Goal: Task Accomplishment & Management: Manage account settings

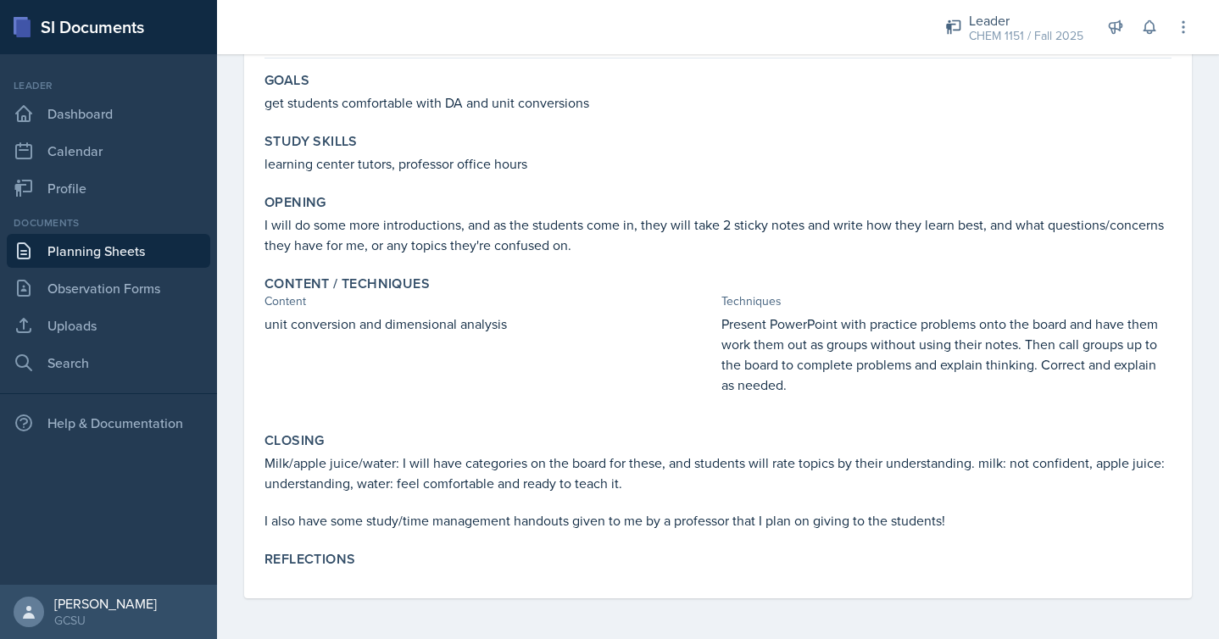
scroll to position [21, 0]
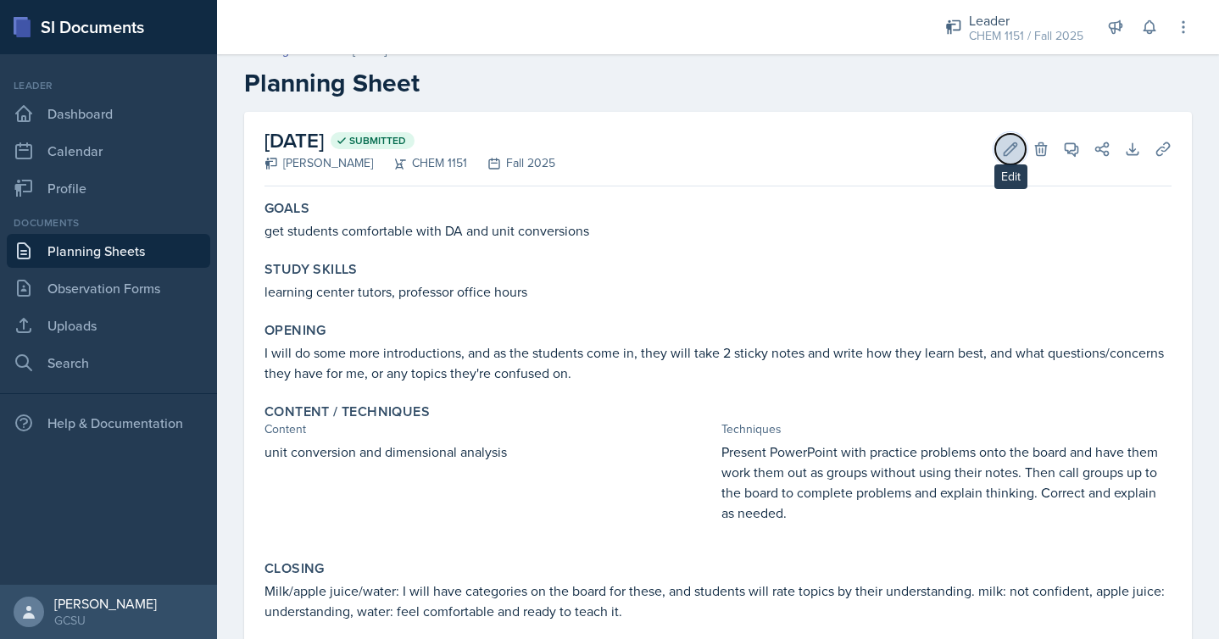
click at [1010, 137] on button "Edit" at bounding box center [1011, 149] width 31 height 31
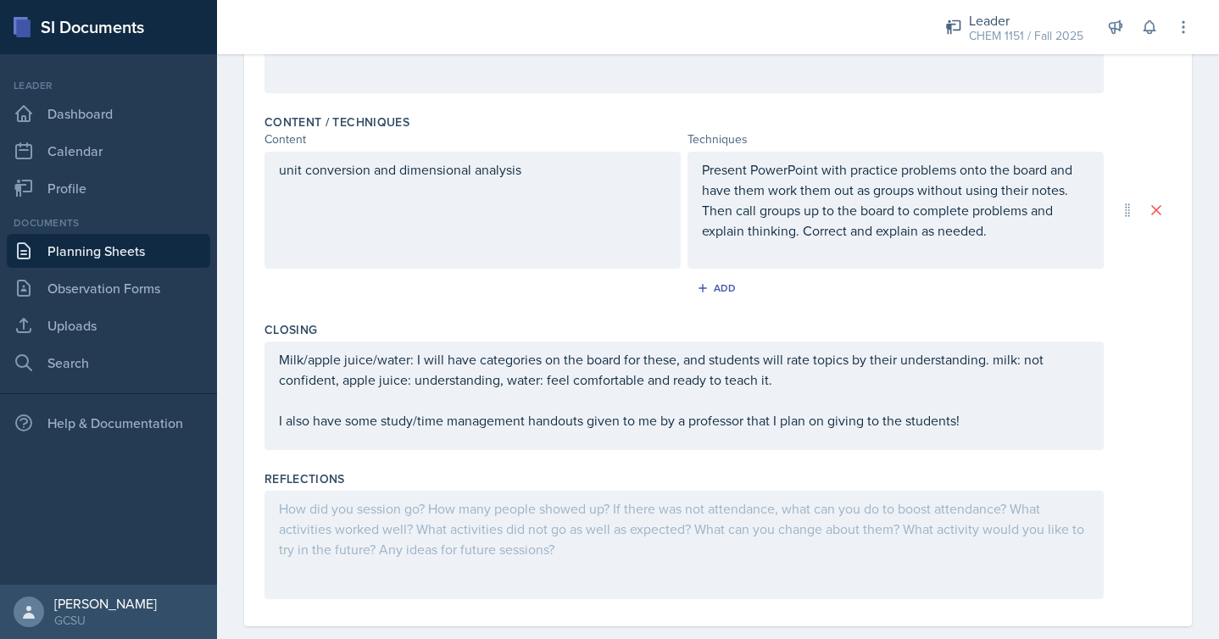
click at [773, 533] on div at bounding box center [685, 545] width 840 height 109
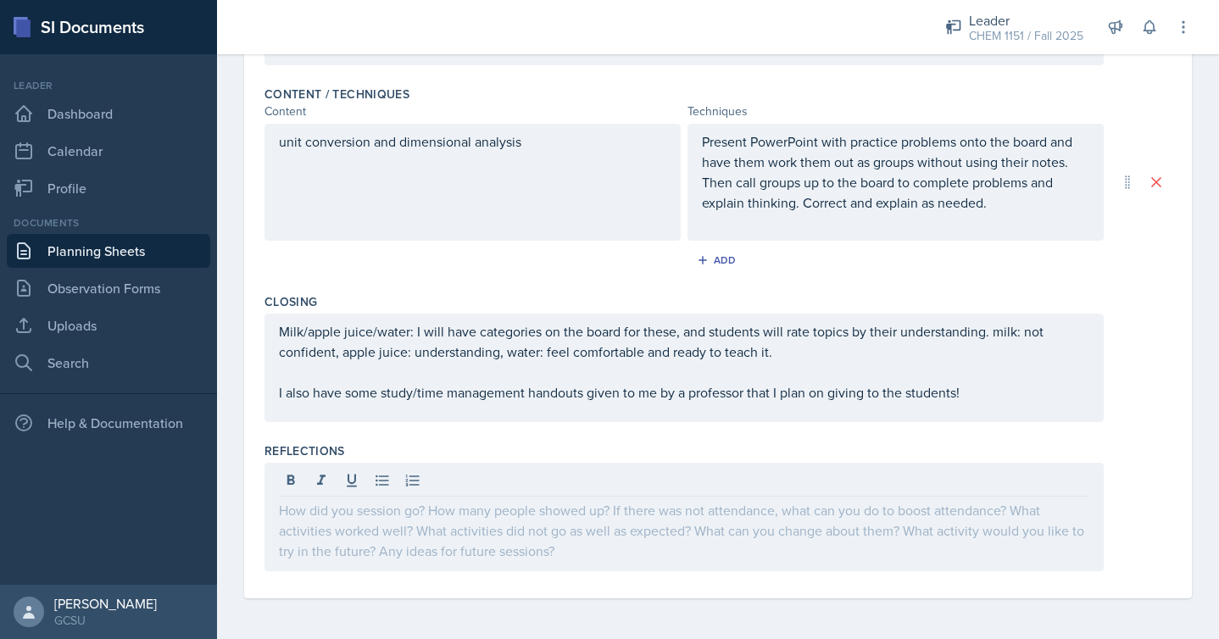
click at [768, 540] on div at bounding box center [685, 517] width 840 height 109
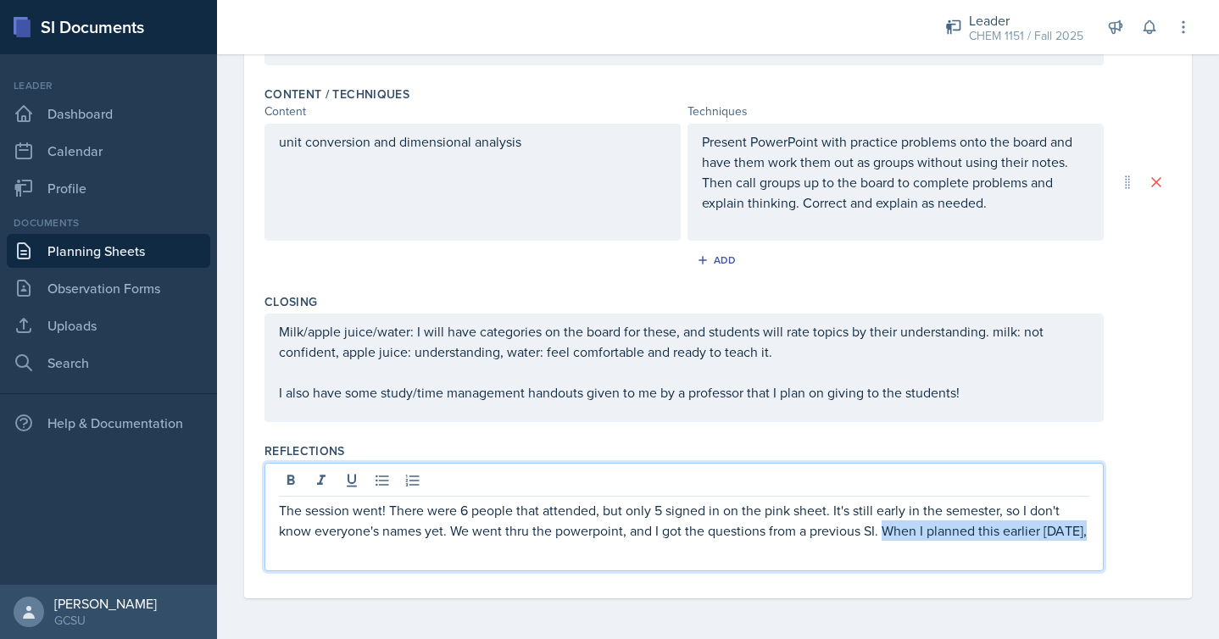
drag, startPoint x: 886, startPoint y: 531, endPoint x: 1111, endPoint y: 558, distance: 226.4
click at [1111, 558] on div "The session went! There were 6 people that attended, but only 5 signed in on th…" at bounding box center [718, 517] width 907 height 109
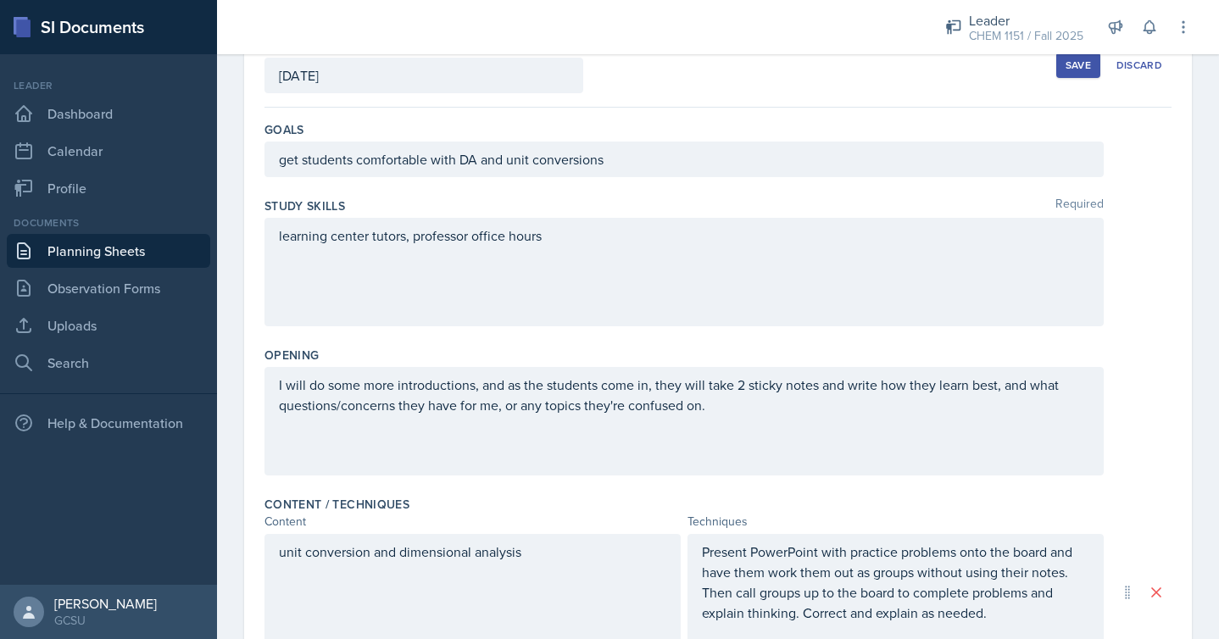
scroll to position [3, 0]
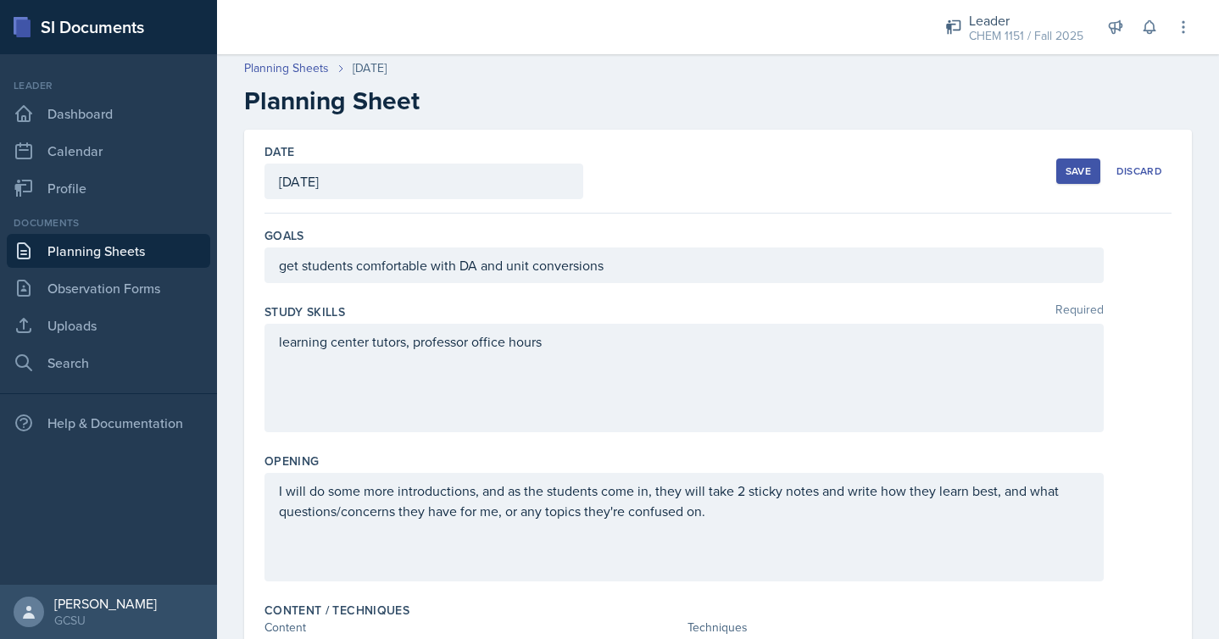
click at [1072, 172] on div "Save" at bounding box center [1078, 172] width 25 height 14
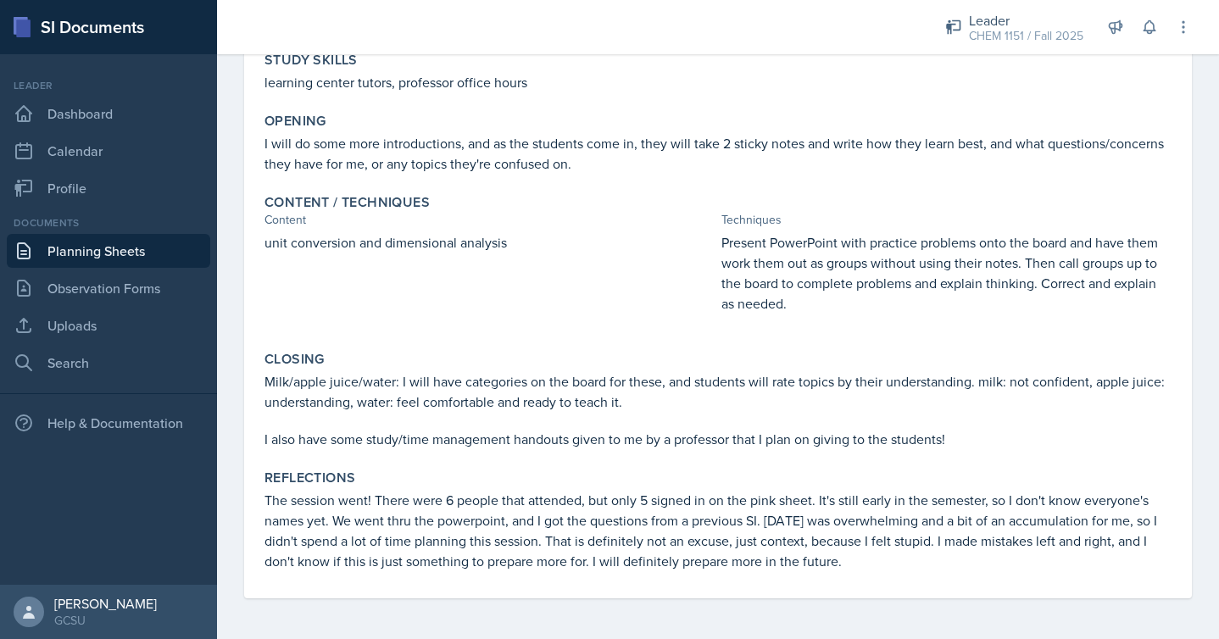
scroll to position [0, 0]
